Goal: Find specific fact: Find contact information

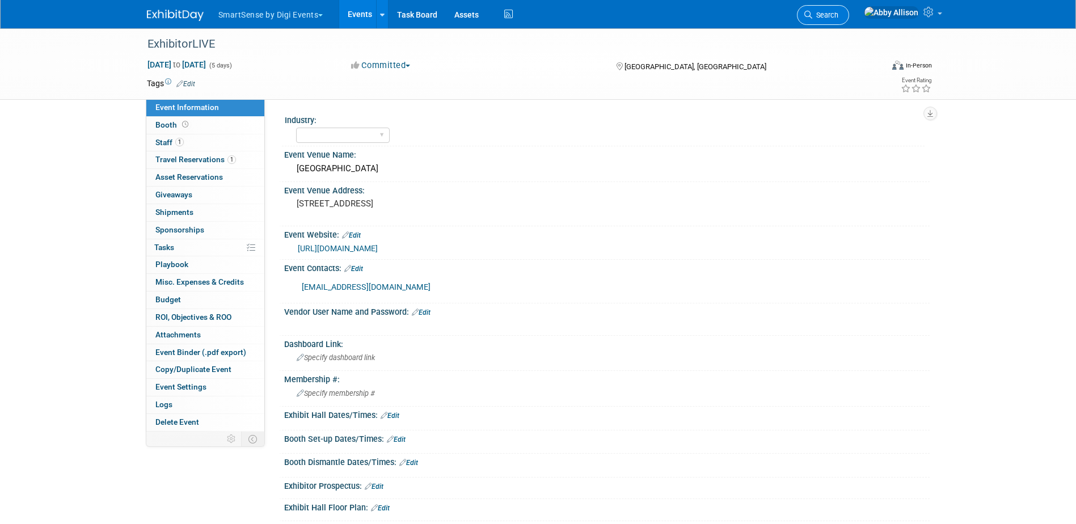
click at [839, 13] on span "Search" at bounding box center [826, 15] width 26 height 9
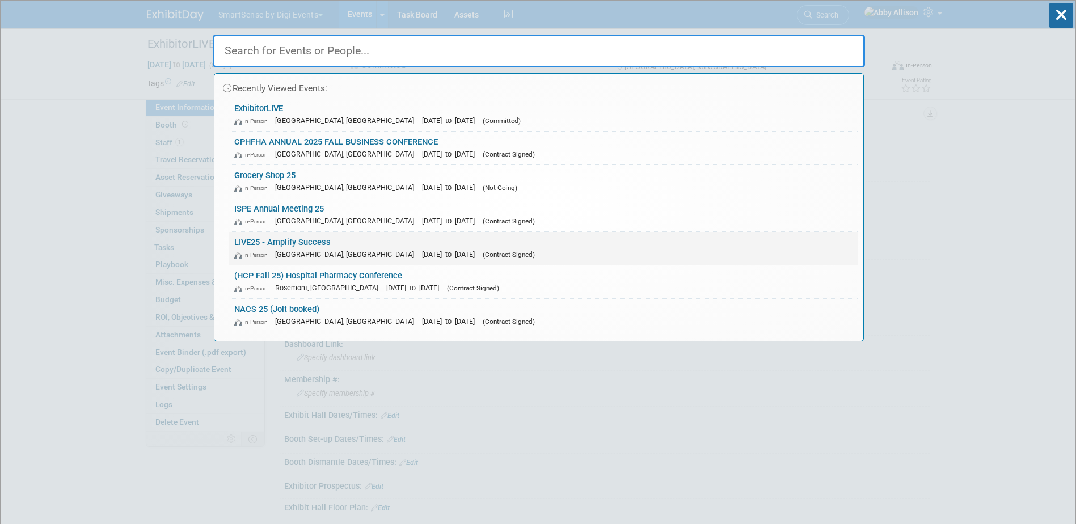
click at [274, 245] on link "LIVE25 - Amplify Success In-Person [GEOGRAPHIC_DATA], [GEOGRAPHIC_DATA] [DATE] …" at bounding box center [543, 248] width 629 height 33
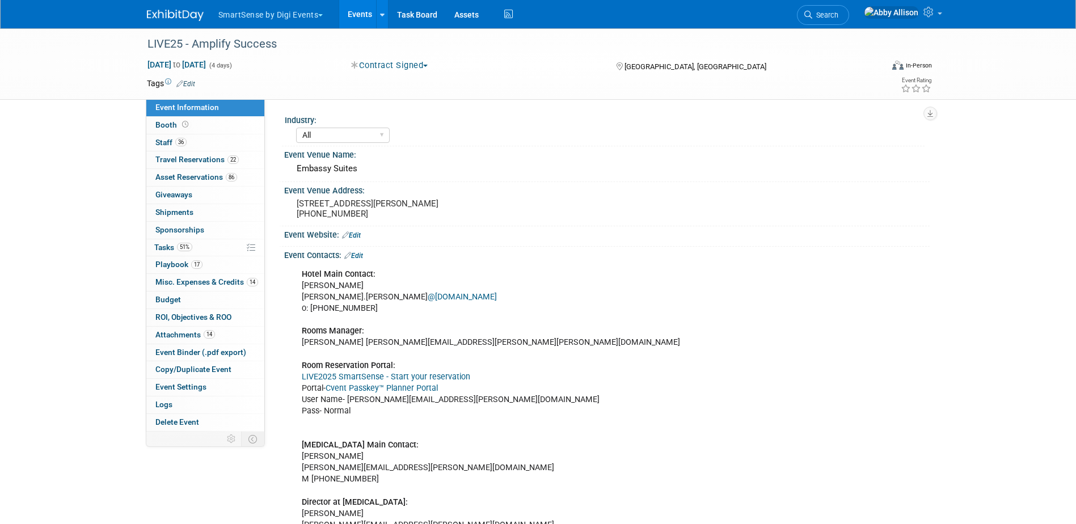
select select "All"
click at [410, 212] on pre "708 Demonbreun Street, Nashville, TN 37203 (615) 736-7100" at bounding box center [419, 209] width 244 height 20
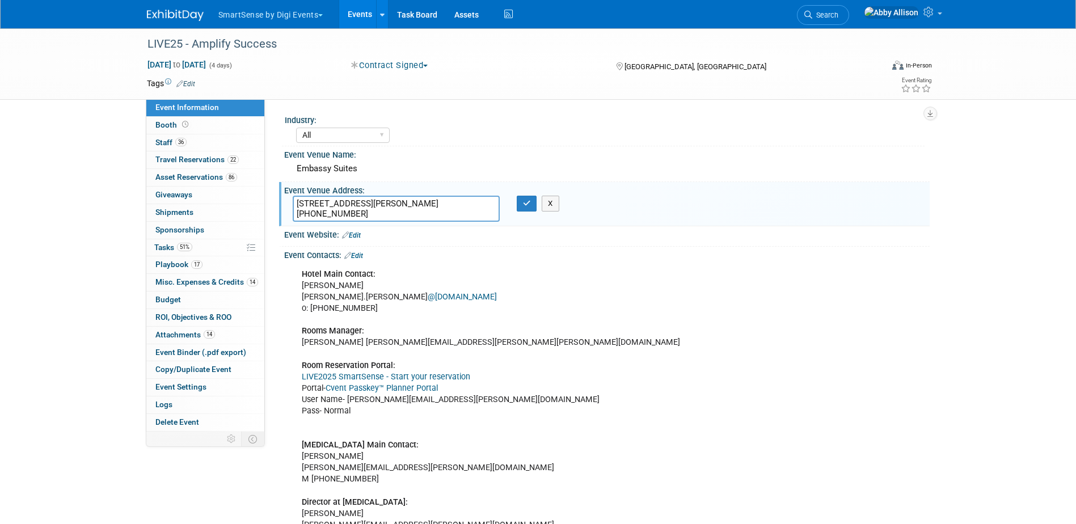
drag, startPoint x: 469, startPoint y: 202, endPoint x: 296, endPoint y: 204, distance: 173.6
click at [296, 204] on textarea "708 Demonbreun Street, Nashville, TN 37203 (615) 736-7100" at bounding box center [396, 209] width 207 height 26
click at [528, 203] on icon "button" at bounding box center [527, 203] width 8 height 7
